Goal: Transaction & Acquisition: Purchase product/service

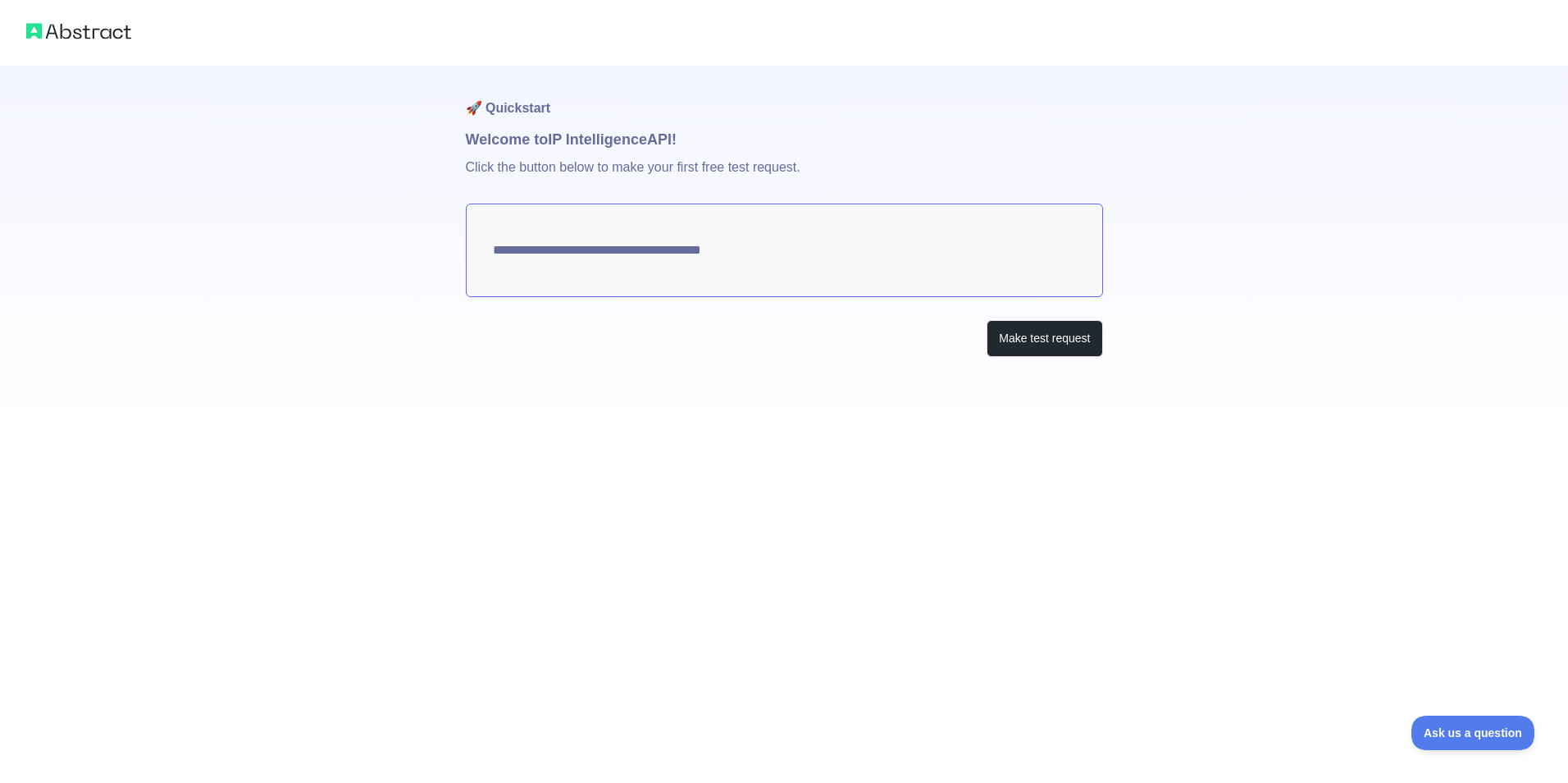
type textarea "**********"
click at [1031, 331] on button "Make test request" at bounding box center [1044, 339] width 116 height 37
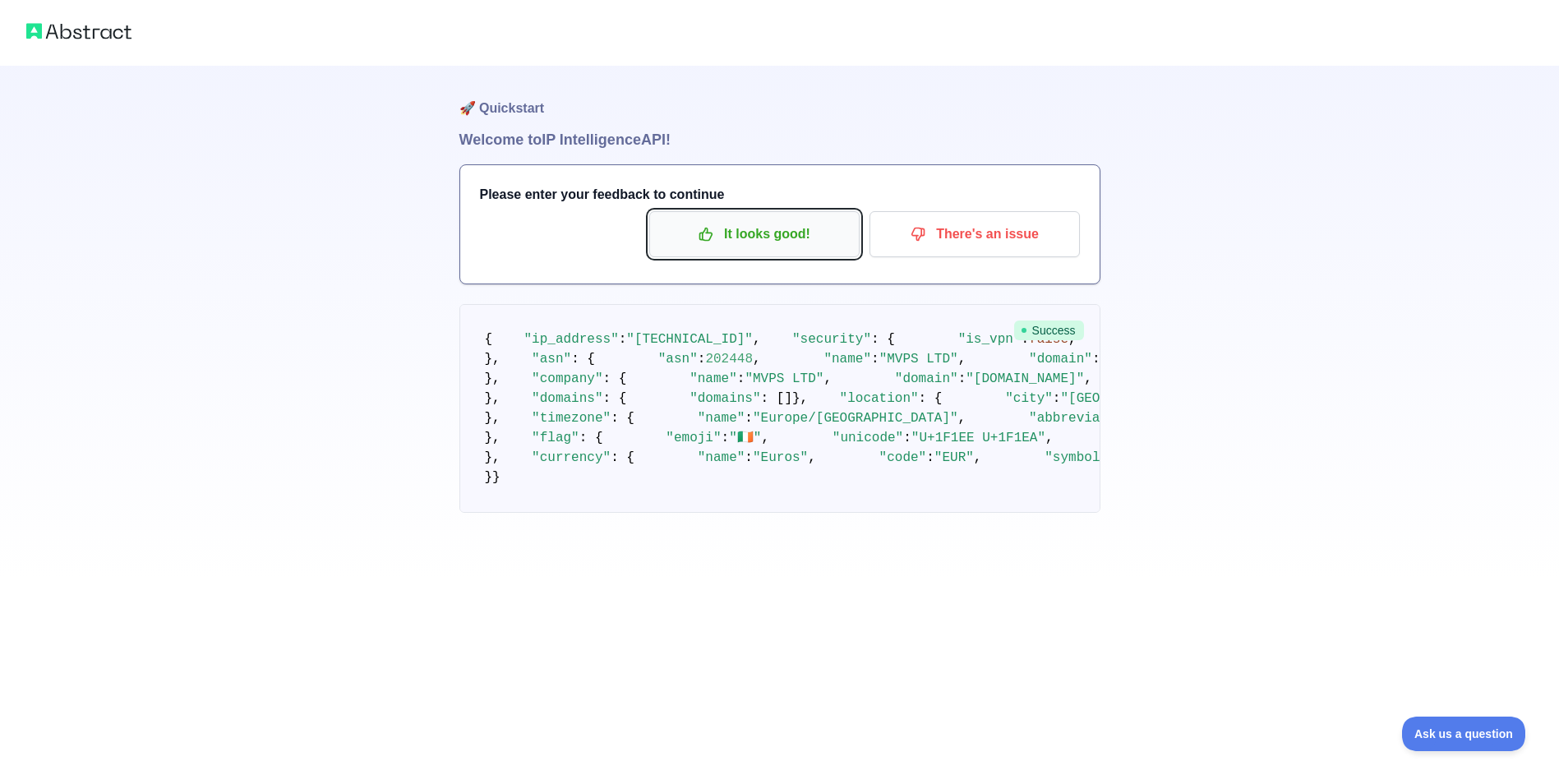
click at [734, 238] on p "It looks good!" at bounding box center [754, 234] width 186 height 28
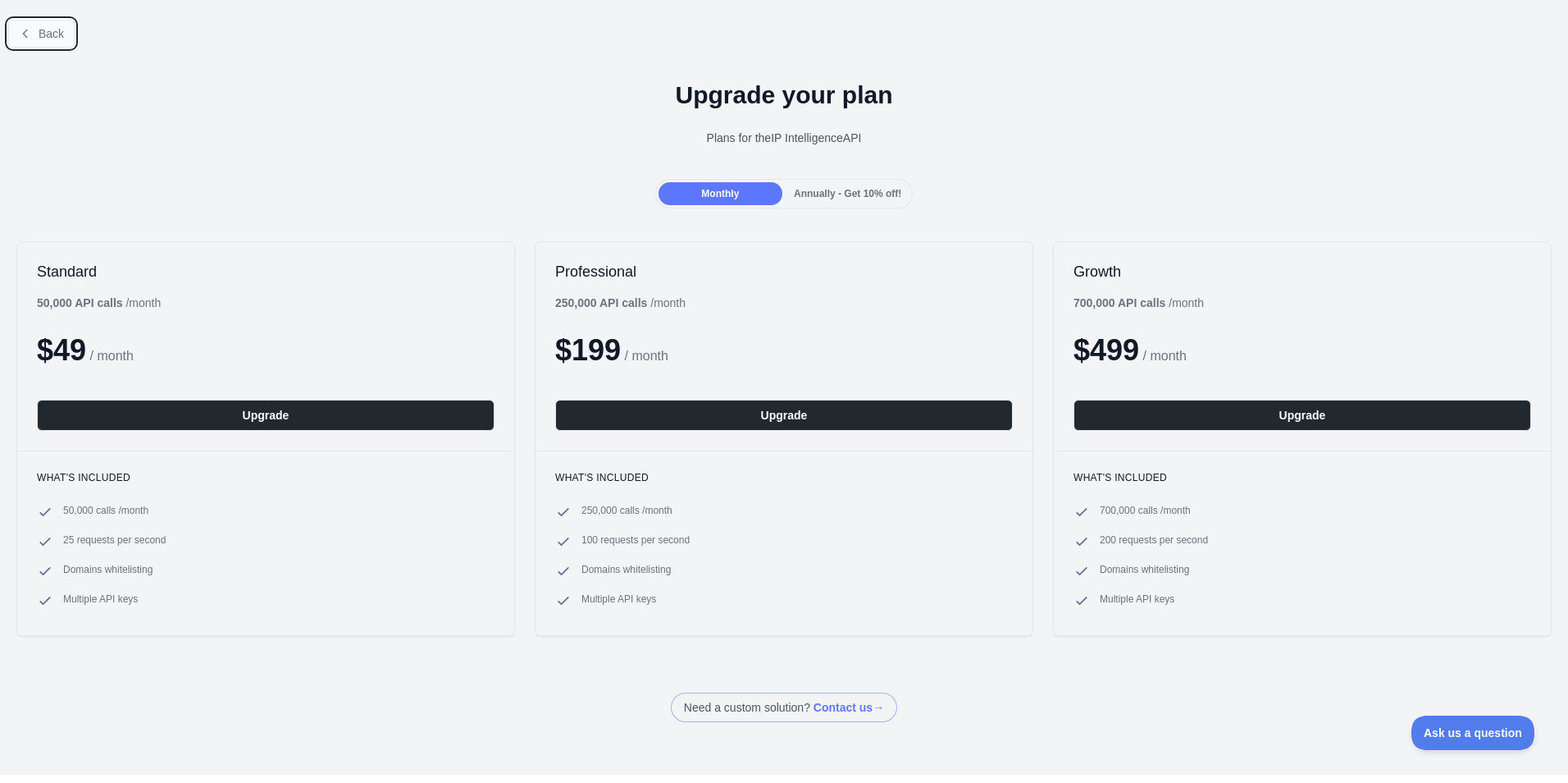
click at [61, 27] on span "Back" at bounding box center [51, 34] width 26 height 13
